Goal: Find specific page/section: Find specific page/section

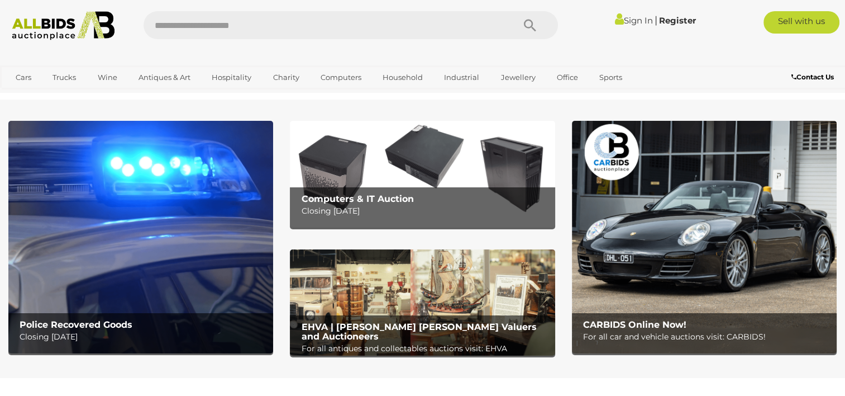
click at [267, 24] on input "text" at bounding box center [323, 25] width 359 height 28
type input "*******"
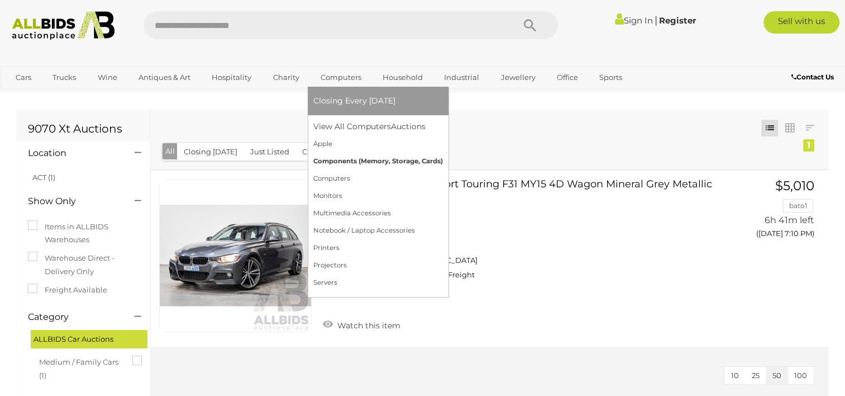
click at [349, 163] on link "Components (Memory, Storage, Cards)" at bounding box center [378, 161] width 130 height 17
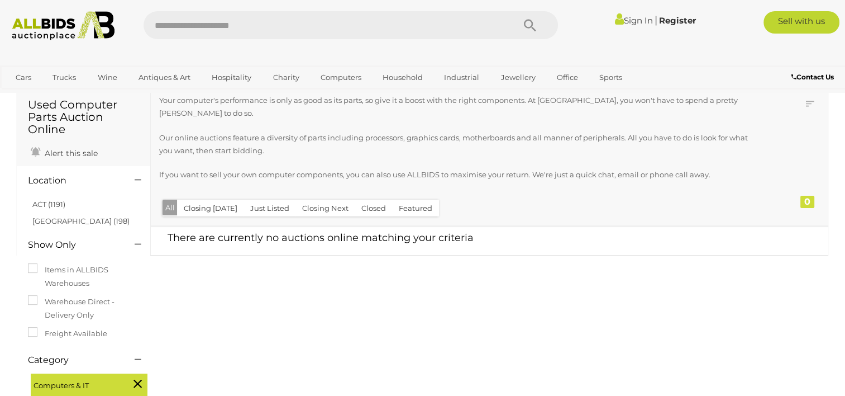
scroll to position [112, 0]
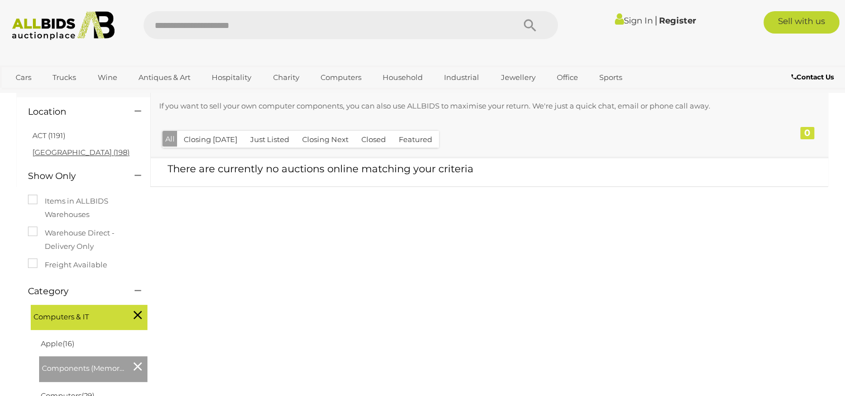
click at [58, 153] on link "NSW (198)" at bounding box center [80, 152] width 97 height 9
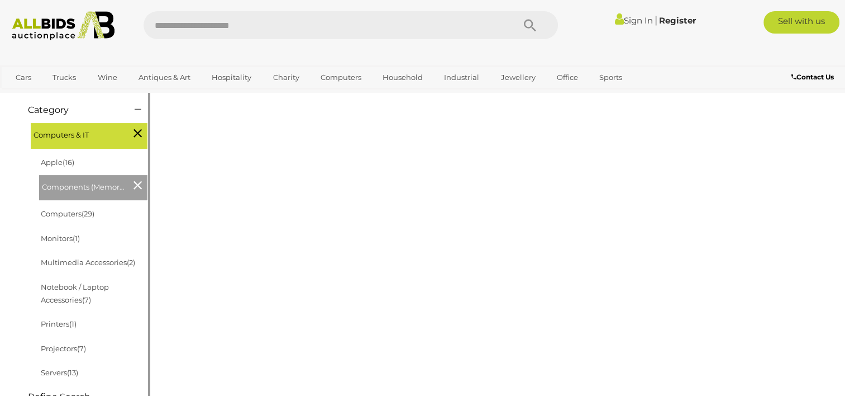
scroll to position [279, 0]
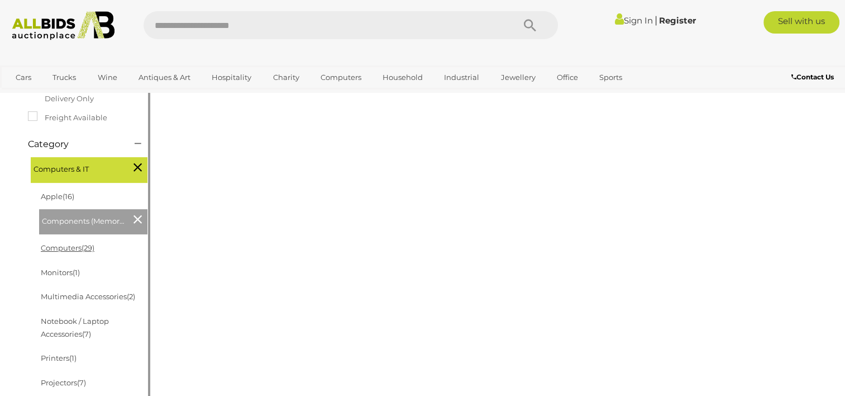
click at [67, 243] on link "Computers (29)" at bounding box center [68, 247] width 54 height 9
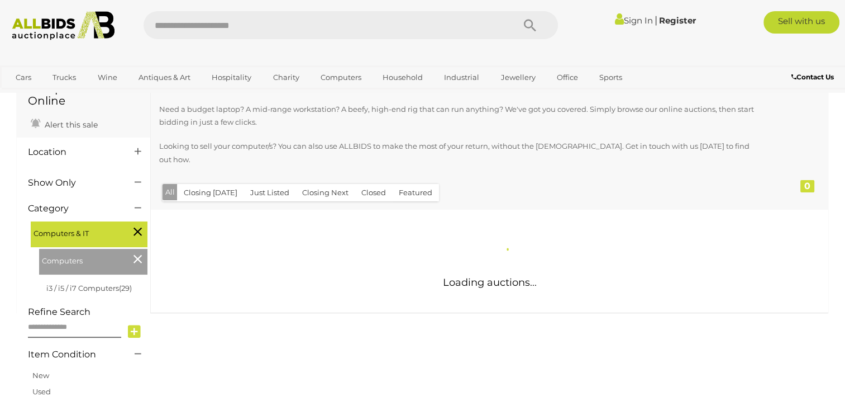
scroll to position [168, 0]
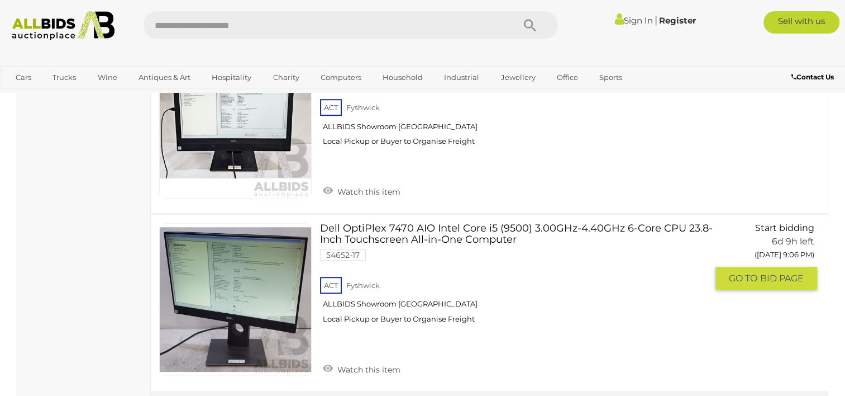
scroll to position [4888, 0]
